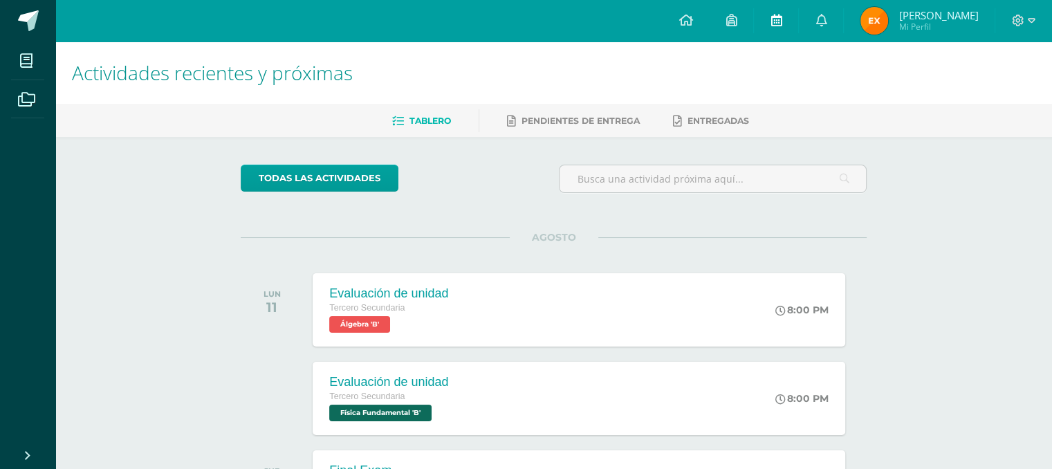
click at [782, 22] on icon at bounding box center [776, 20] width 11 height 12
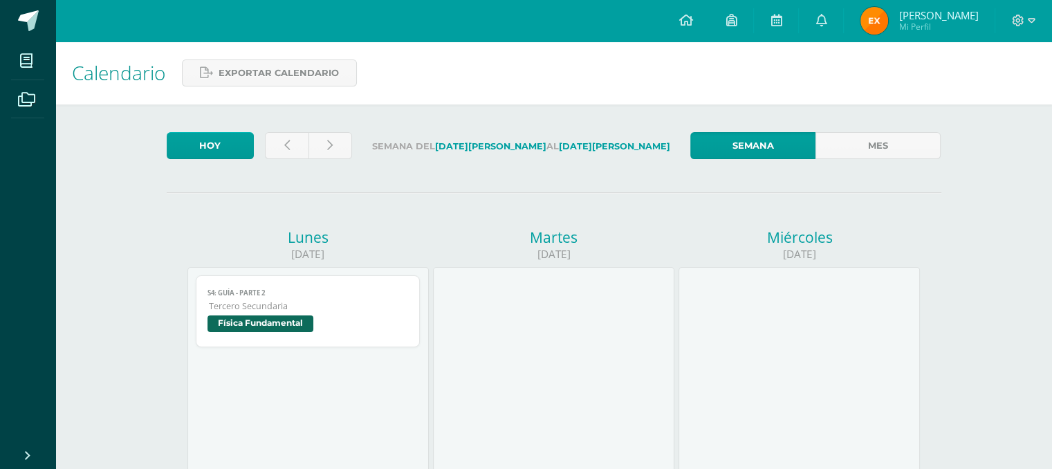
click at [827, 21] on icon at bounding box center [821, 20] width 11 height 12
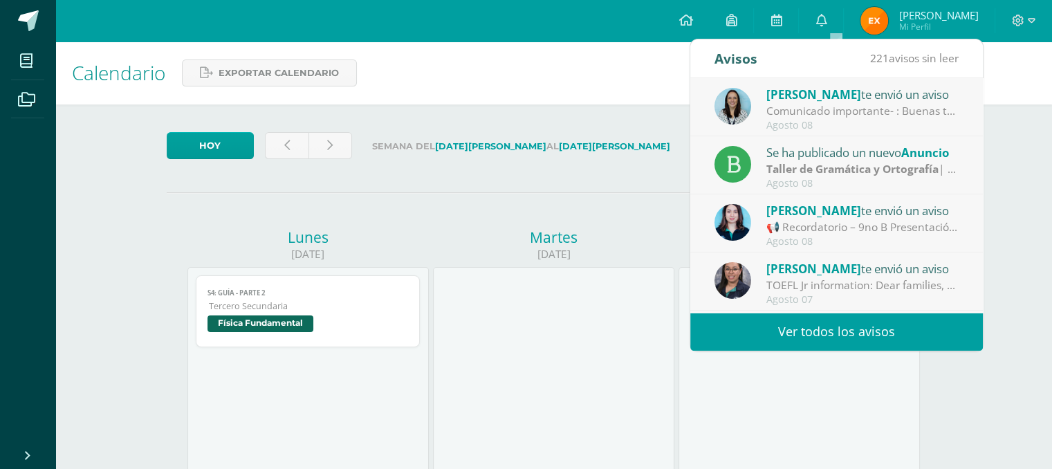
click at [864, 328] on link "Ver todos los avisos" at bounding box center [836, 332] width 293 height 38
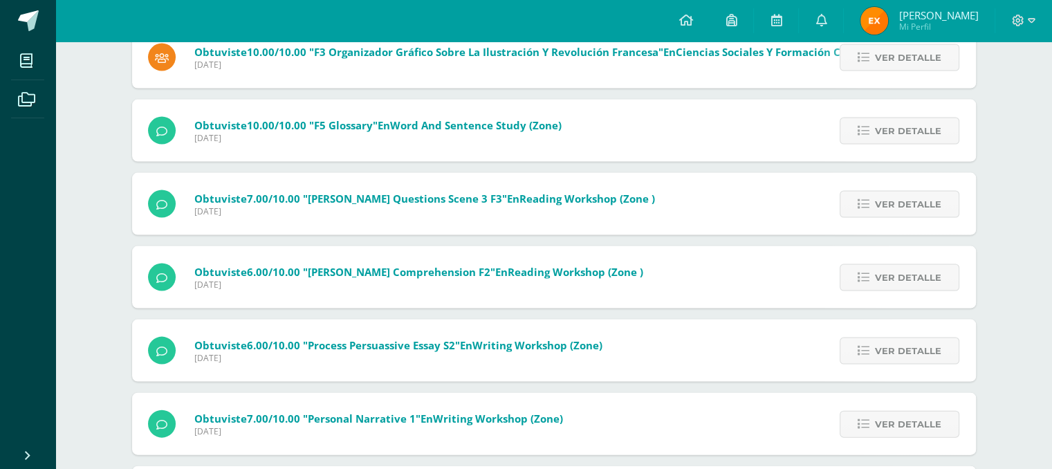
scroll to position [2909, 0]
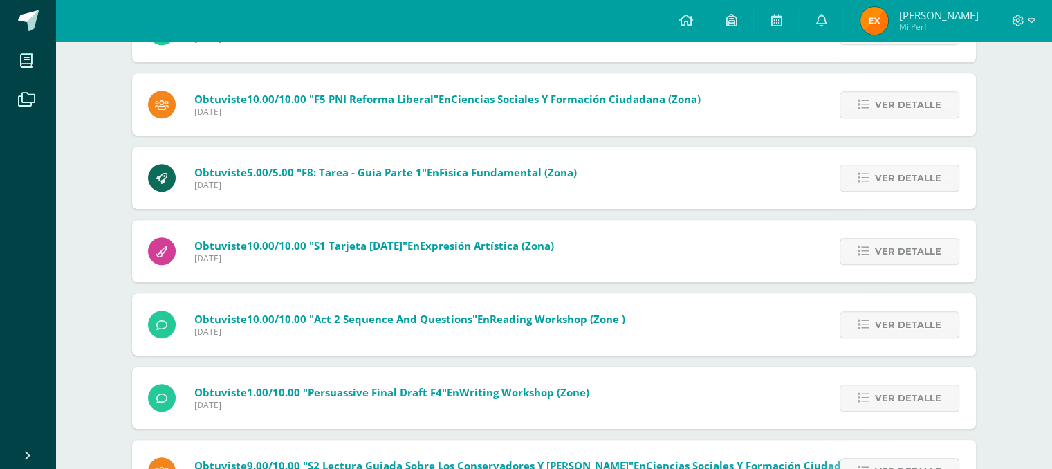
scroll to position [1323, 0]
